Goal: Task Accomplishment & Management: Manage account settings

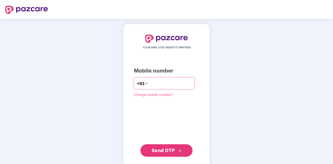
click at [176, 85] on input "number" at bounding box center [170, 83] width 43 height 8
type input "**********"
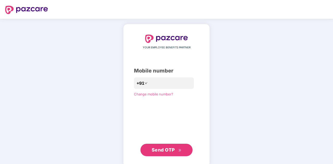
click at [164, 151] on span "Send OTP" at bounding box center [163, 149] width 23 height 5
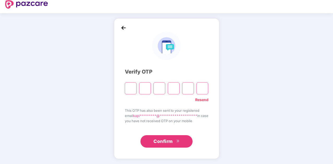
scroll to position [5, 0]
type input "*"
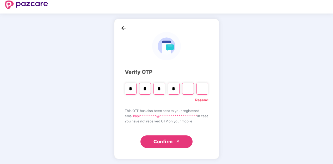
type input "*"
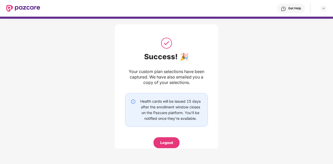
click at [25, 8] on img at bounding box center [23, 8] width 34 height 7
